Goal: Task Accomplishment & Management: Manage account settings

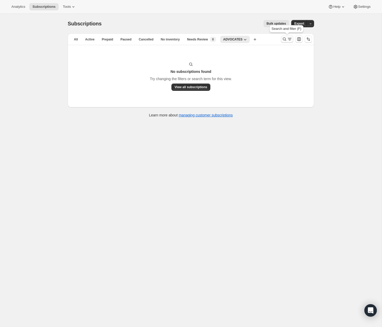
click at [285, 39] on icon "Search and filter results" at bounding box center [284, 39] width 3 height 3
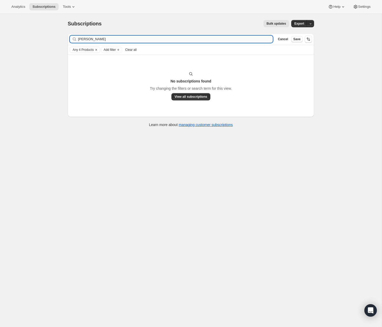
click at [236, 41] on input "[PERSON_NAME]" at bounding box center [175, 39] width 195 height 7
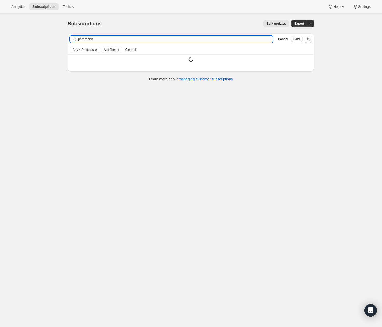
type input "[PERSON_NAME]"
